Goal: Navigation & Orientation: Find specific page/section

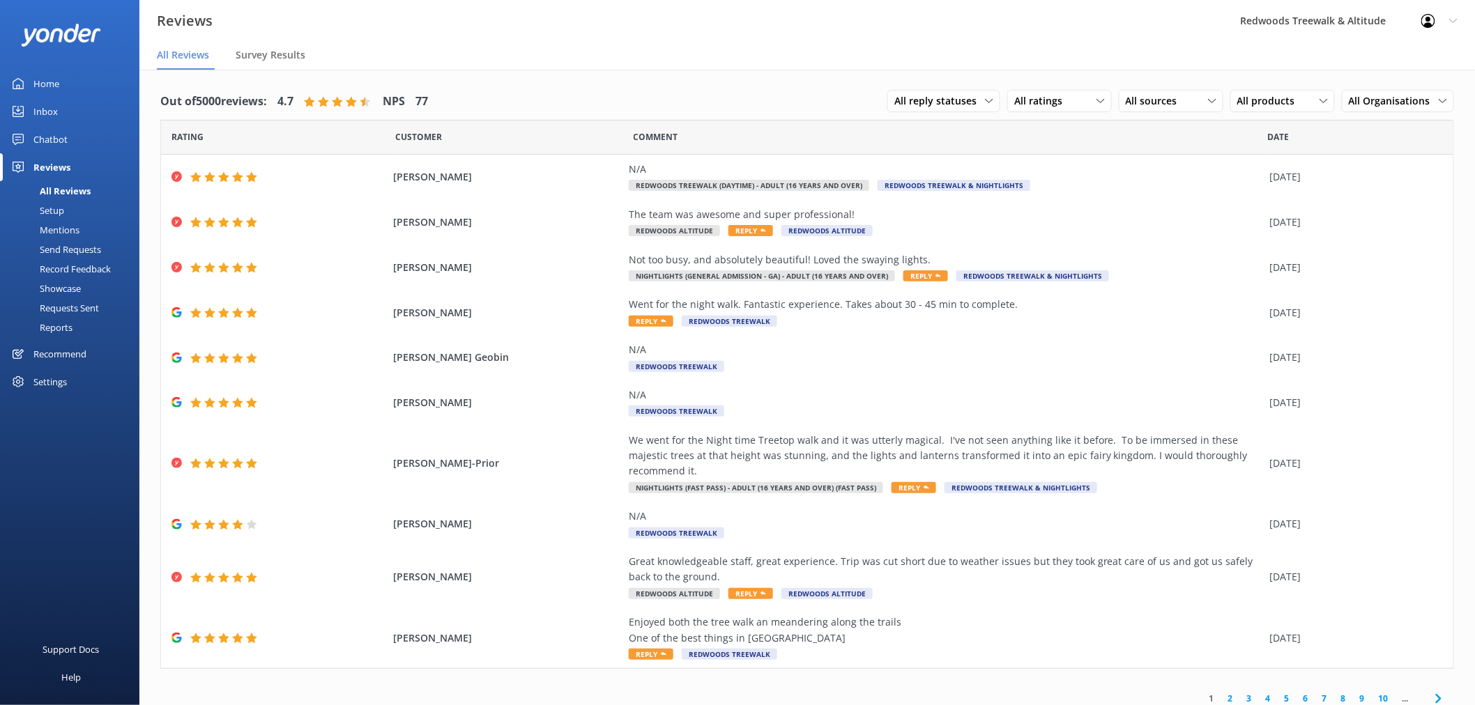
click at [56, 107] on div "Inbox" at bounding box center [45, 112] width 24 height 28
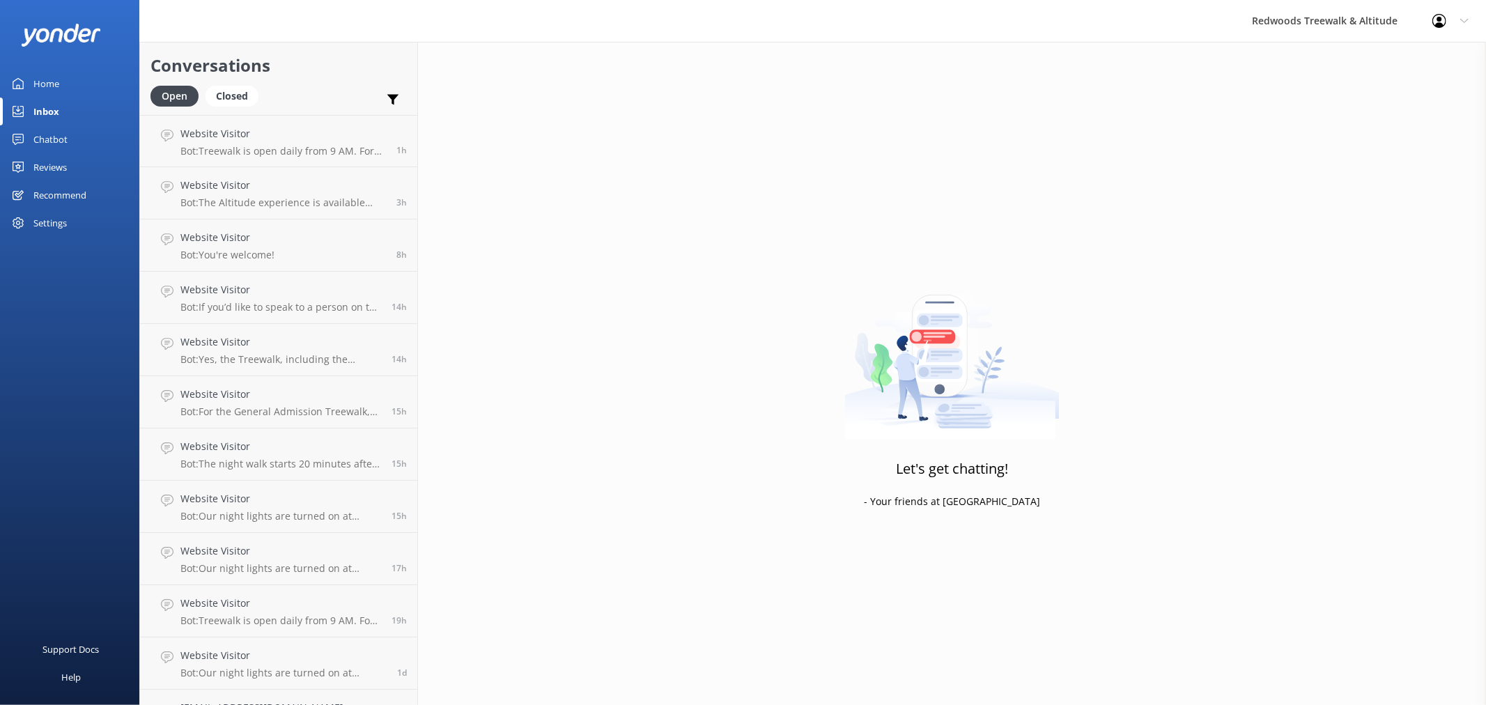
click at [95, 75] on link "Home" at bounding box center [69, 84] width 139 height 28
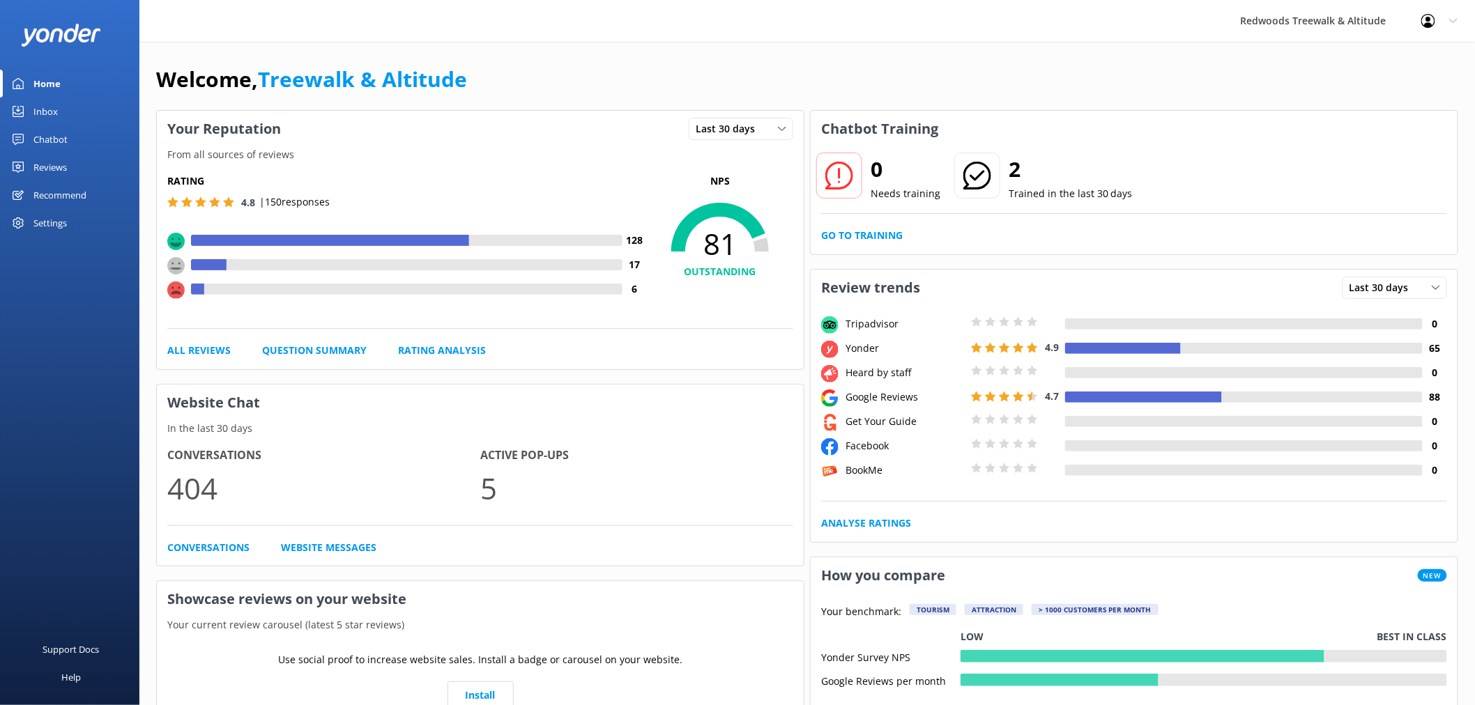
click at [85, 161] on link "Reviews" at bounding box center [69, 167] width 139 height 28
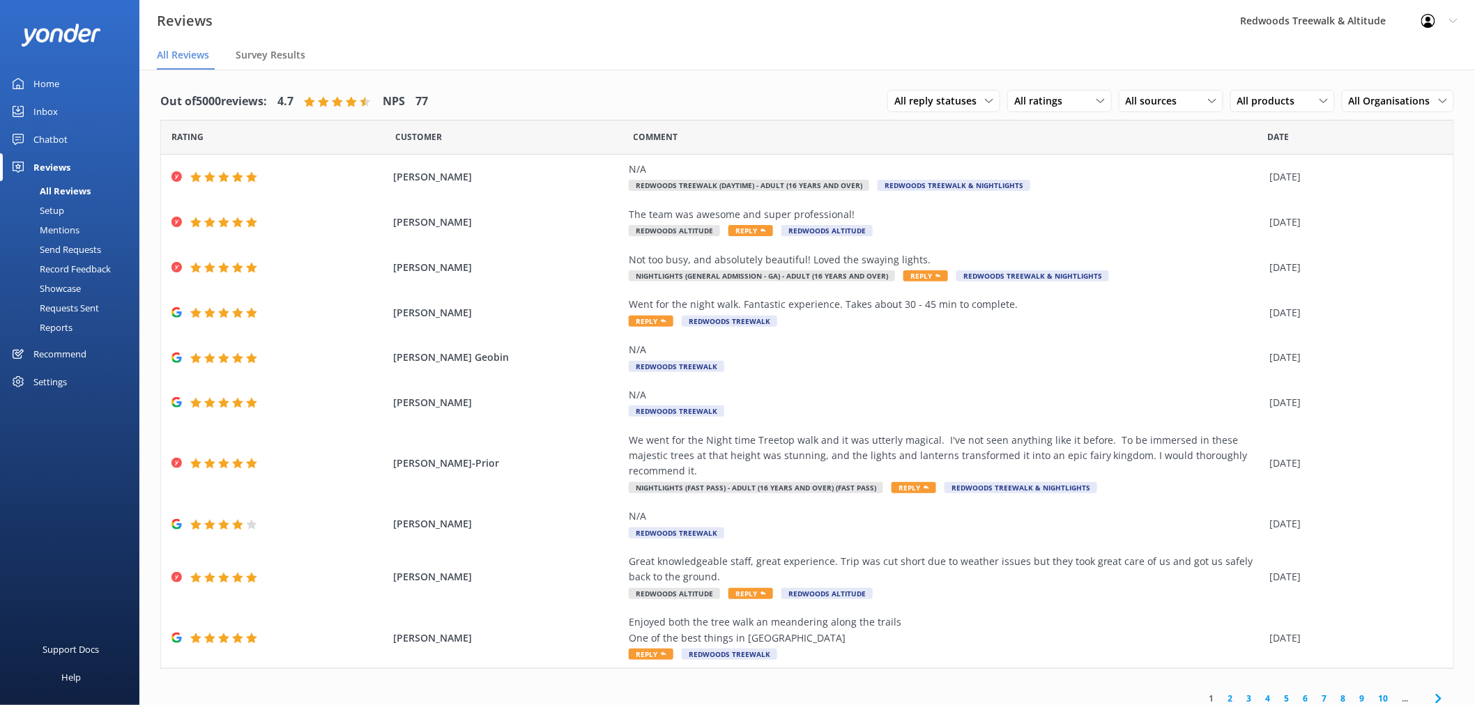
click at [91, 102] on link "Inbox" at bounding box center [69, 112] width 139 height 28
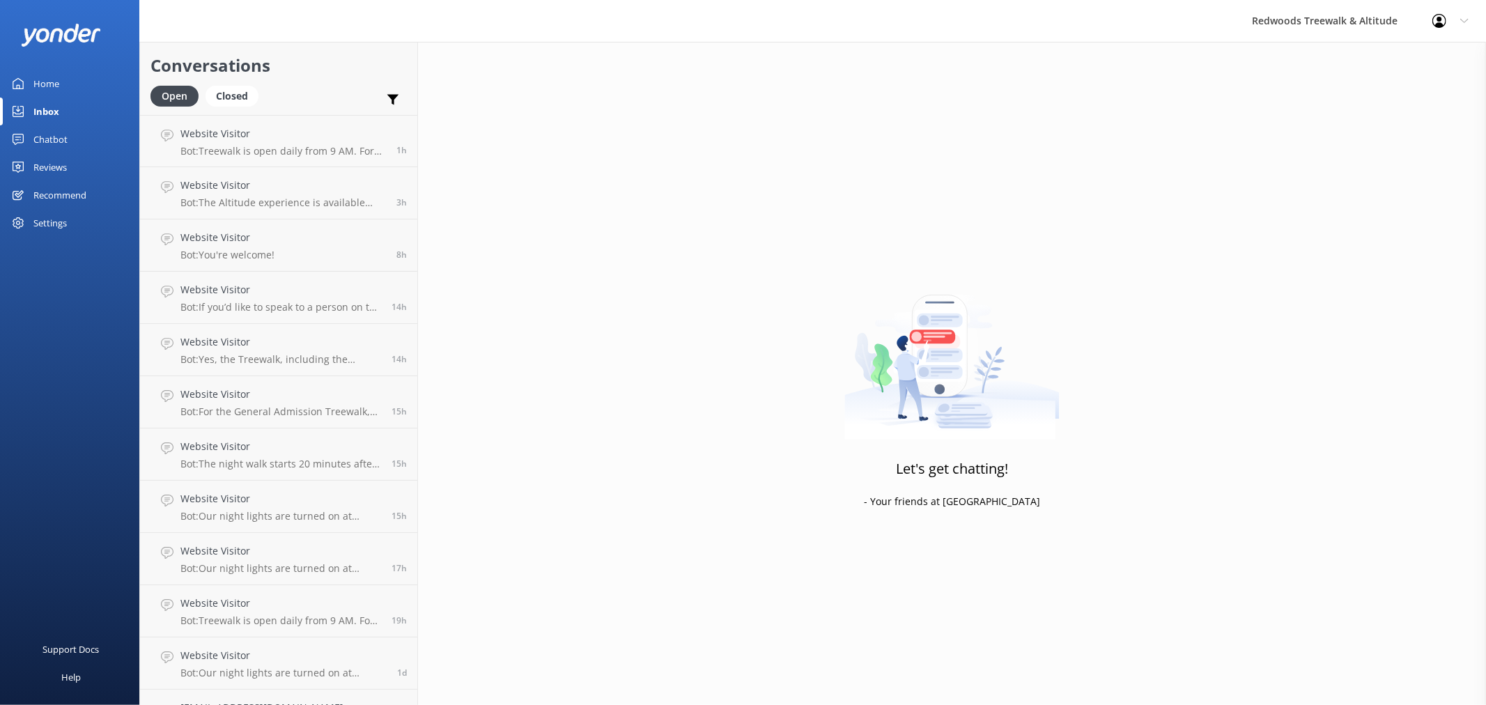
click at [86, 82] on link "Home" at bounding box center [69, 84] width 139 height 28
